Goal: Information Seeking & Learning: Learn about a topic

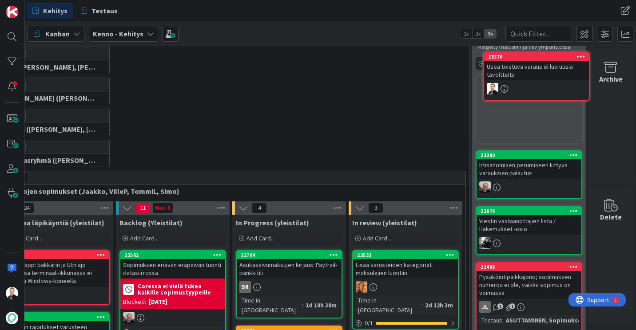
scroll to position [0, 63]
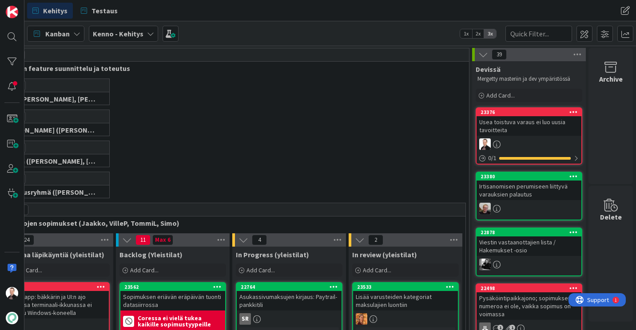
click at [523, 122] on div "Usea toistuva varaus ei luo uusia tavoitteita" at bounding box center [528, 126] width 105 height 20
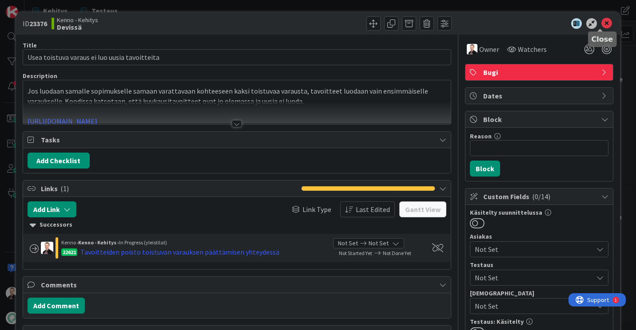
click at [601, 23] on icon at bounding box center [606, 23] width 11 height 11
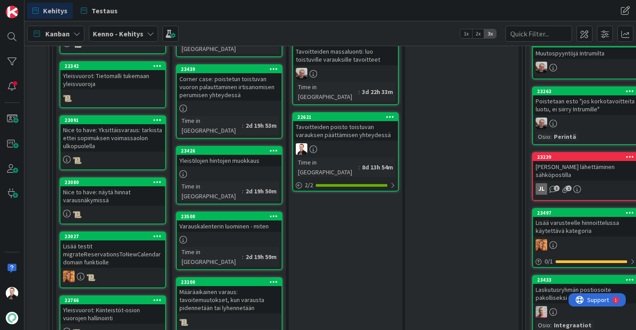
scroll to position [533, 0]
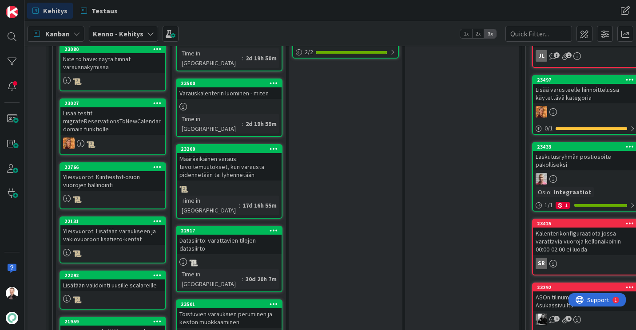
click at [208, 308] on div "Toistuvien varauksien peruminen ja keston muokkaaminen" at bounding box center [229, 318] width 105 height 20
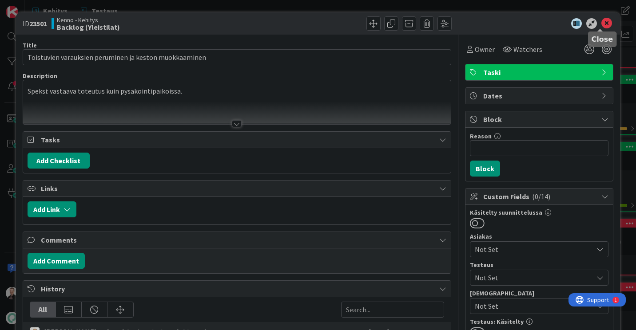
click at [601, 22] on icon at bounding box center [606, 23] width 11 height 11
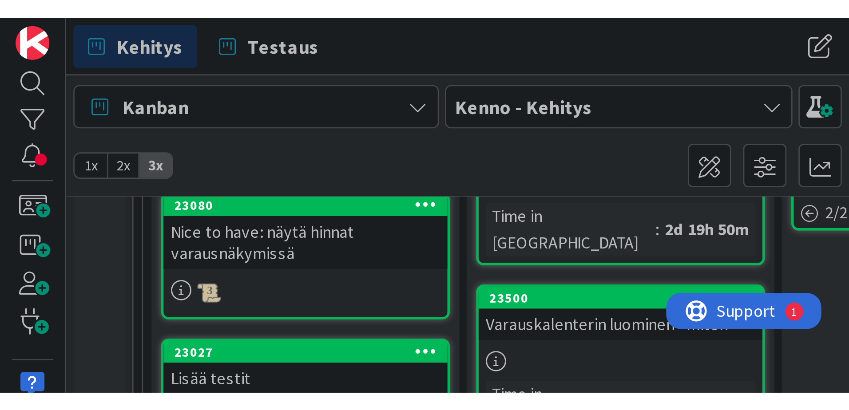
scroll to position [533, 0]
